Goal: Information Seeking & Learning: Check status

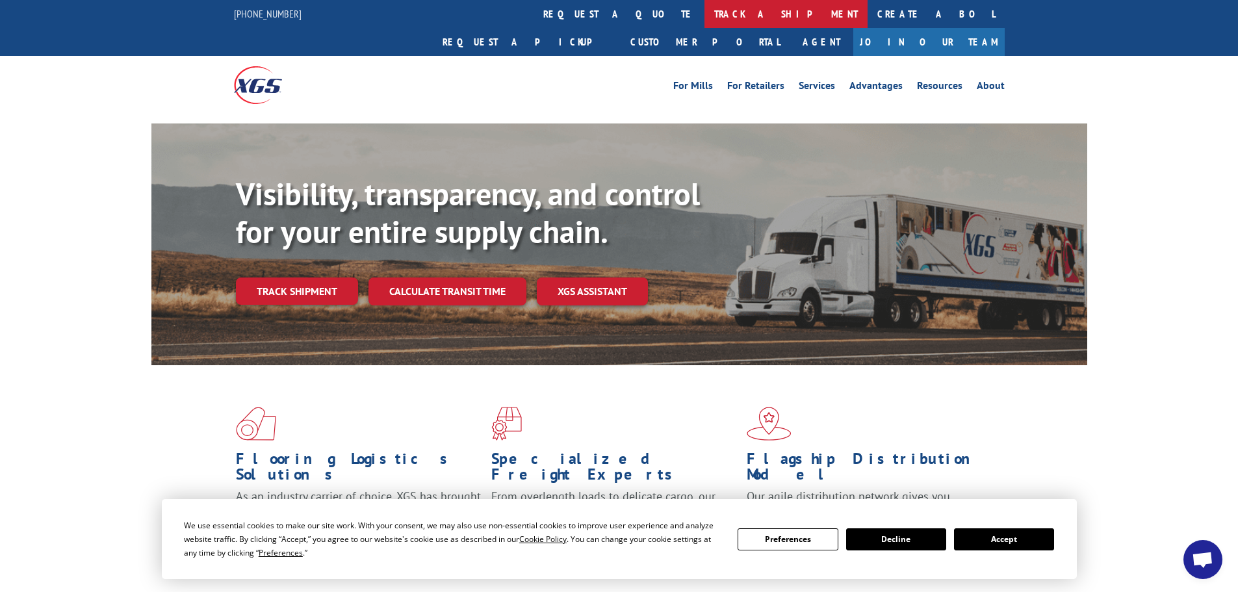
click at [704, 23] on link "track a shipment" at bounding box center [785, 14] width 163 height 28
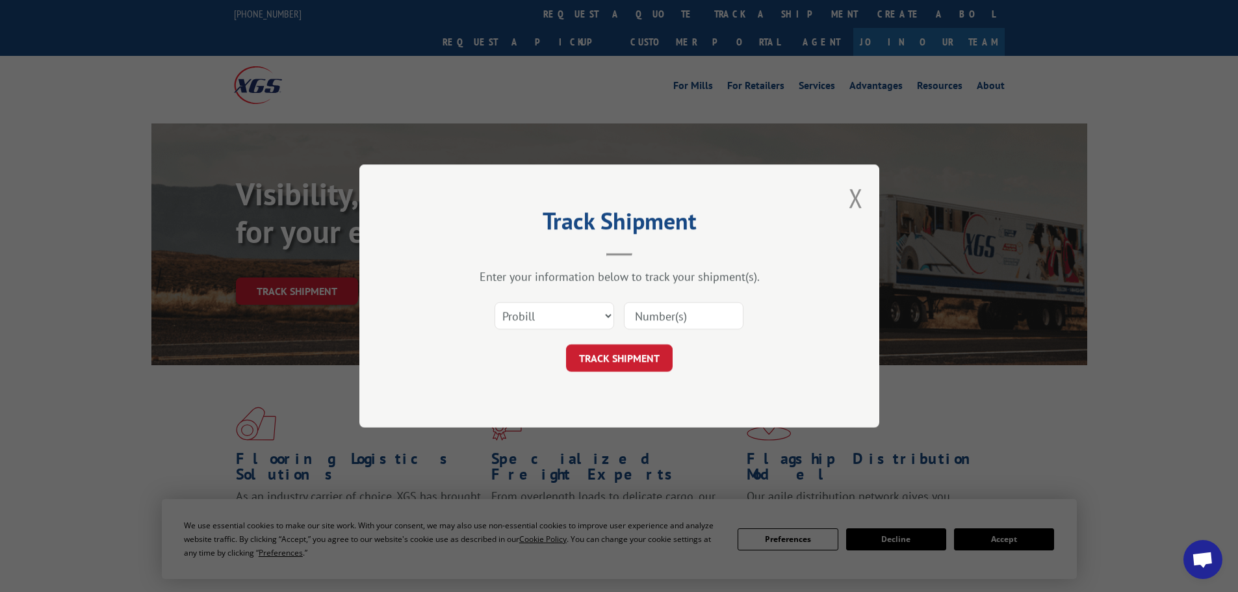
click at [663, 317] on input at bounding box center [684, 315] width 120 height 27
paste input "7565998"
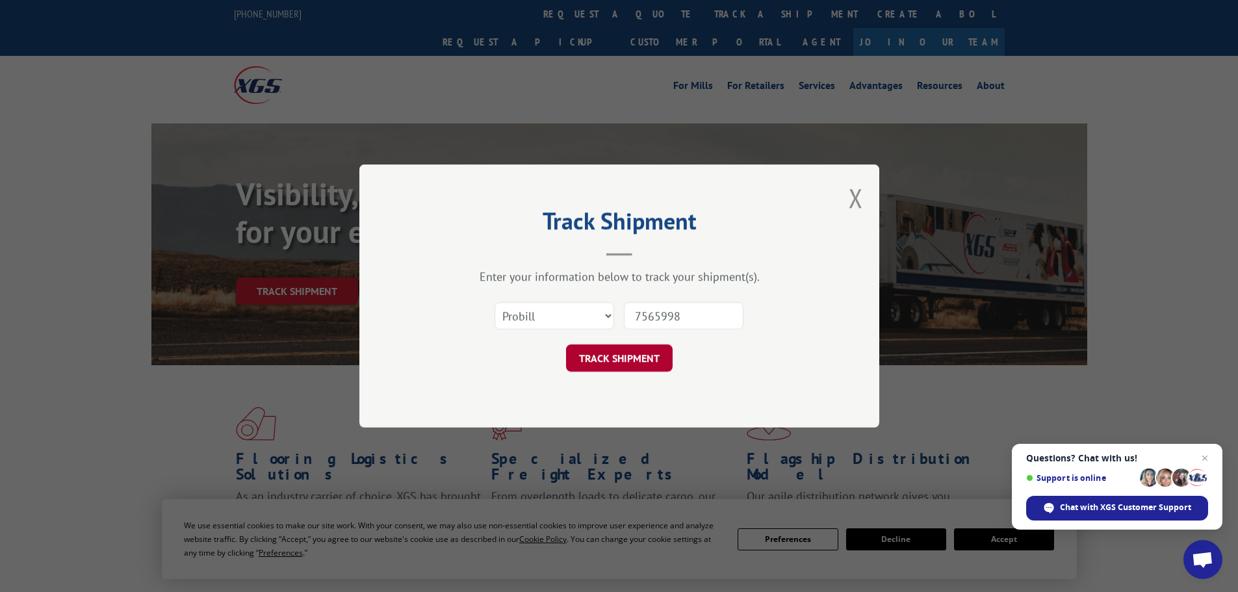
type input "7565998"
click at [632, 354] on button "TRACK SHIPMENT" at bounding box center [619, 357] width 107 height 27
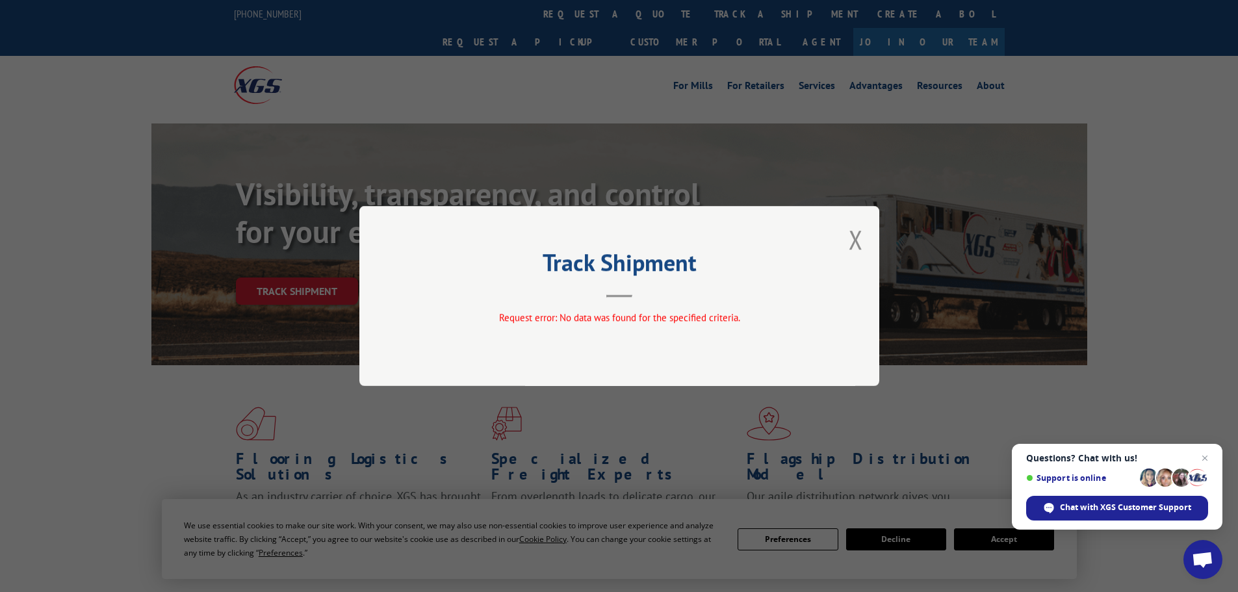
click at [863, 235] on div "Track Shipment Request error: No data was found for the specified criteria." at bounding box center [619, 296] width 520 height 180
click at [848, 247] on button "Close modal" at bounding box center [855, 239] width 14 height 34
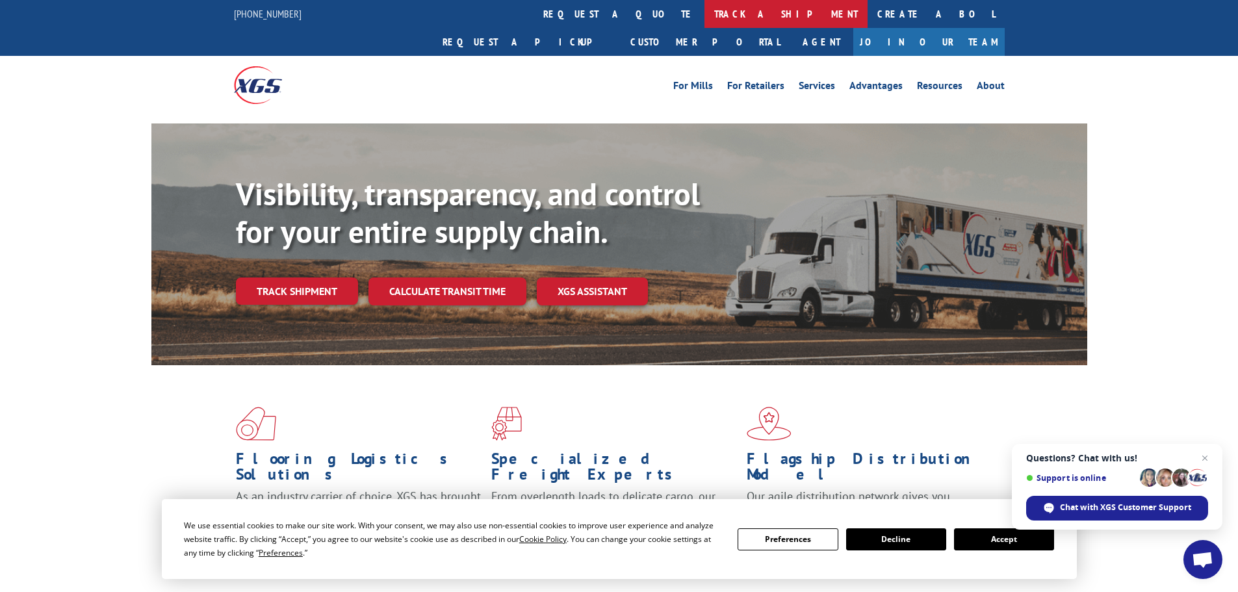
click at [704, 18] on link "track a shipment" at bounding box center [785, 14] width 163 height 28
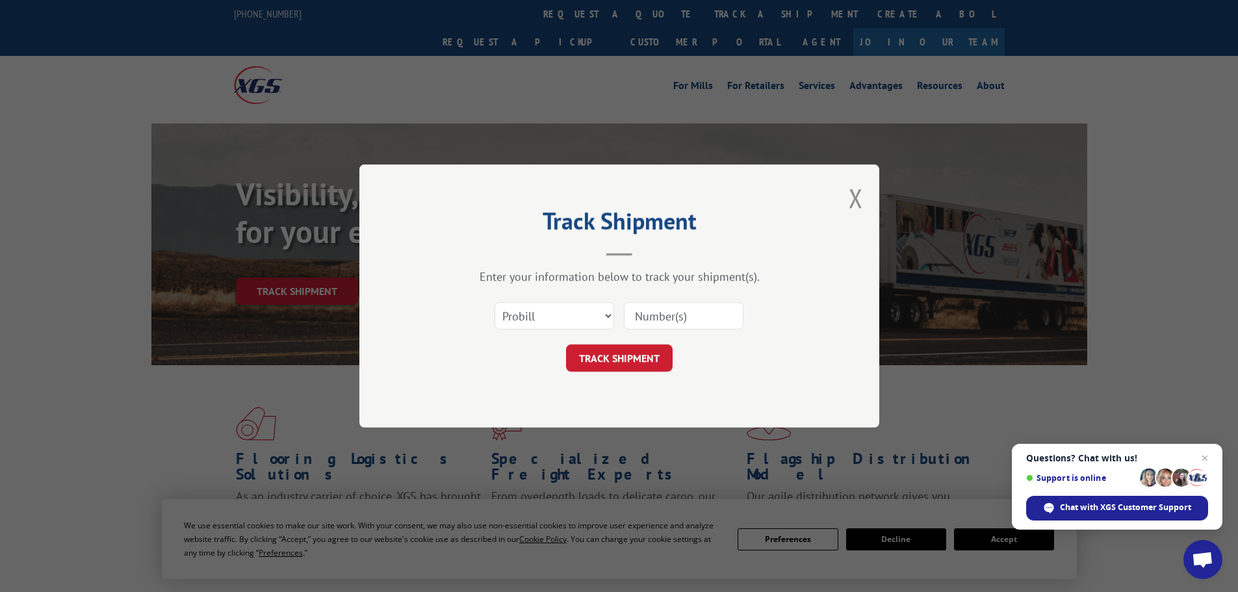
click at [683, 327] on input at bounding box center [684, 315] width 120 height 27
paste input "7565998"
drag, startPoint x: 680, startPoint y: 315, endPoint x: 609, endPoint y: 327, distance: 71.9
click at [577, 318] on div "Select category... Probill BOL PO 7565998" at bounding box center [619, 315] width 390 height 43
paste input "17565998"
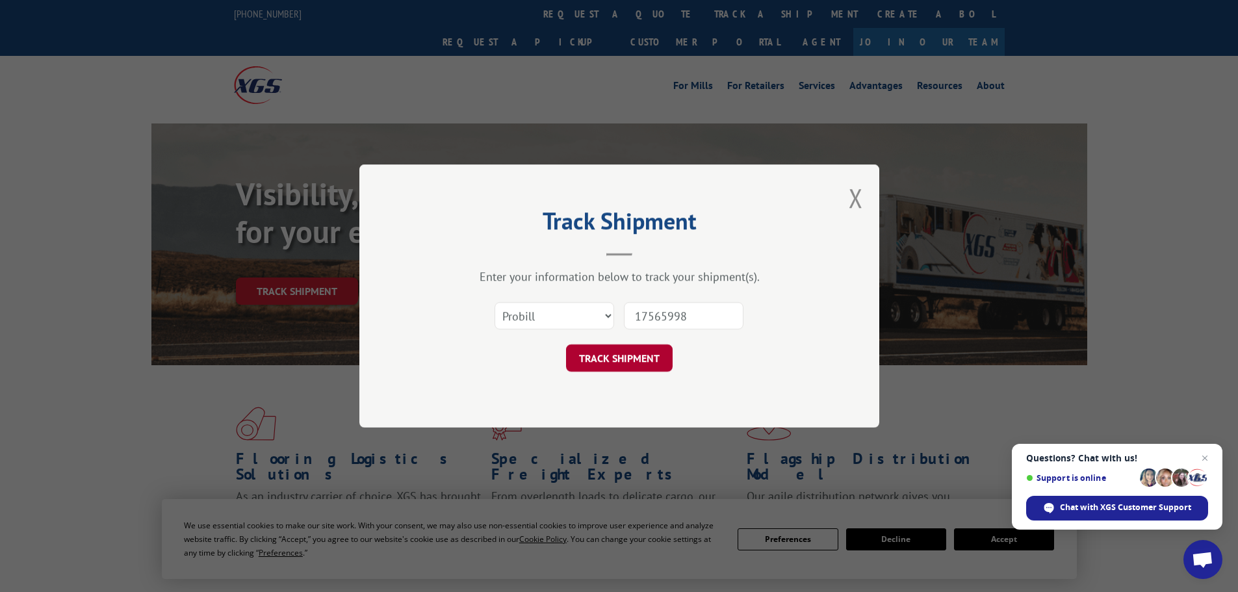
type input "17565998"
click at [646, 365] on button "TRACK SHIPMENT" at bounding box center [619, 357] width 107 height 27
